Goal: Browse casually

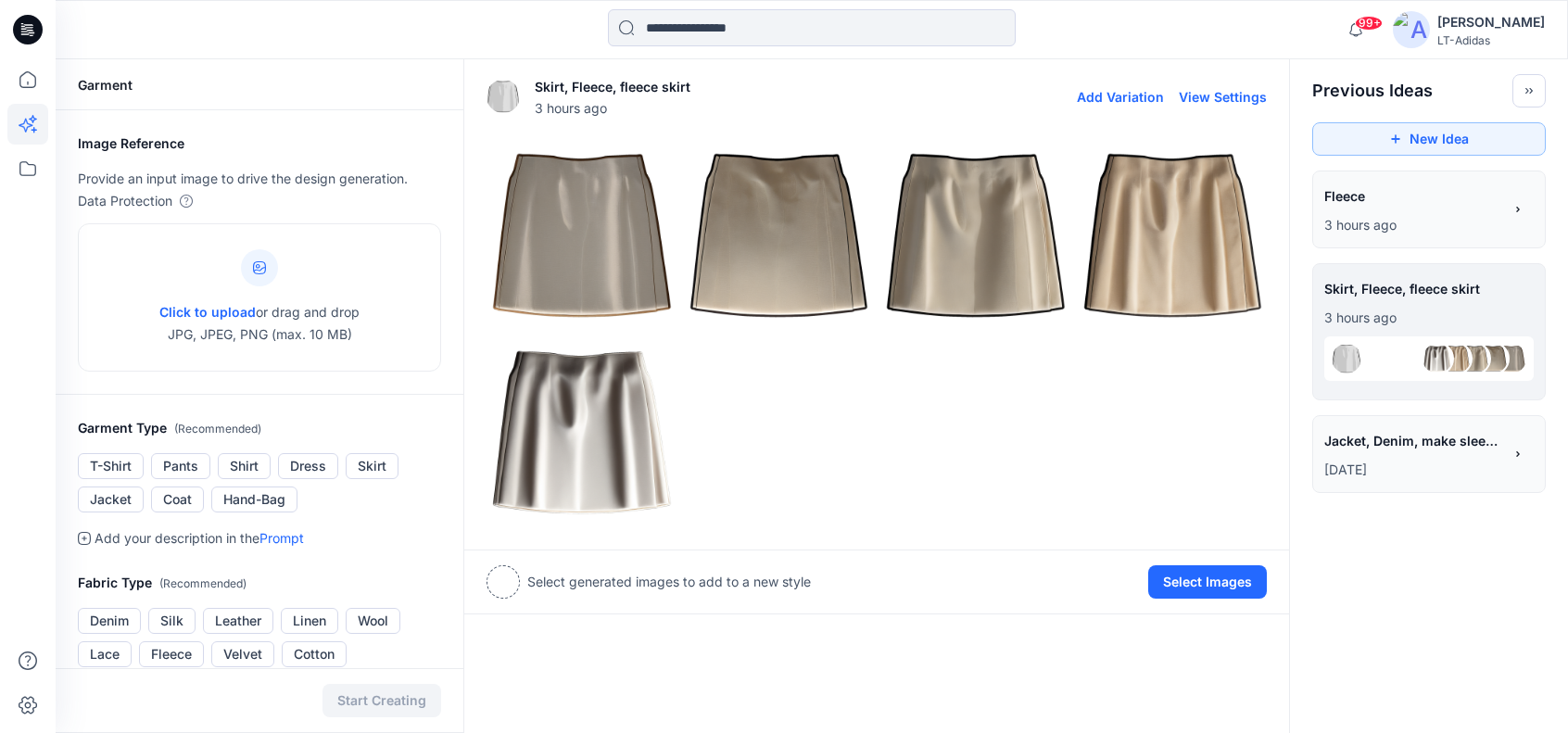
click at [893, 425] on div at bounding box center [877, 333] width 780 height 386
click at [870, 431] on div at bounding box center [877, 333] width 780 height 386
